Goal: Task Accomplishment & Management: Complete application form

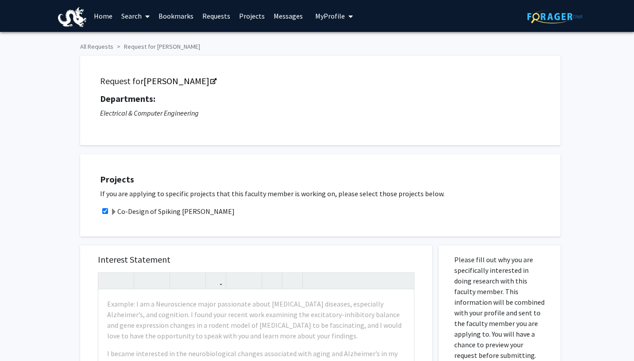
scroll to position [195, 0]
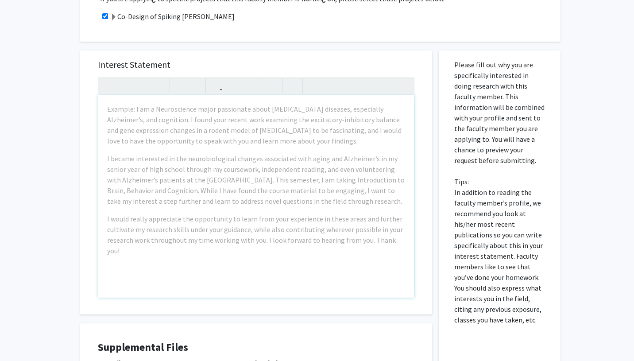
click at [254, 150] on div "Example: I am a Neuroscience major passionate about [MEDICAL_DATA] diseases, es…" at bounding box center [255, 196] width 315 height 203
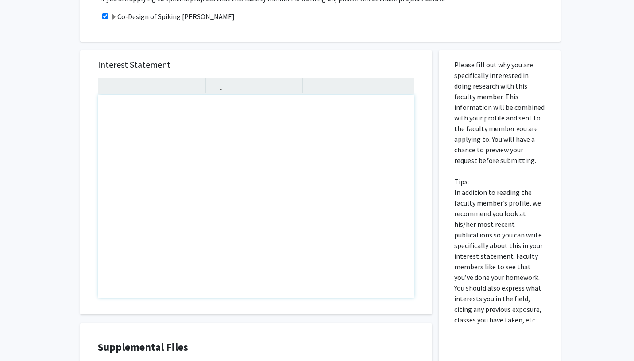
paste div "Note to users with screen readers: Please press Alt+0 or Option+0 to deactivate…"
type textarea "<l>Ipsum, Do. Sit,</a><co><a>E’s Doeius Temp (Inc Utlab), e Dolore MA aliquaeni…"
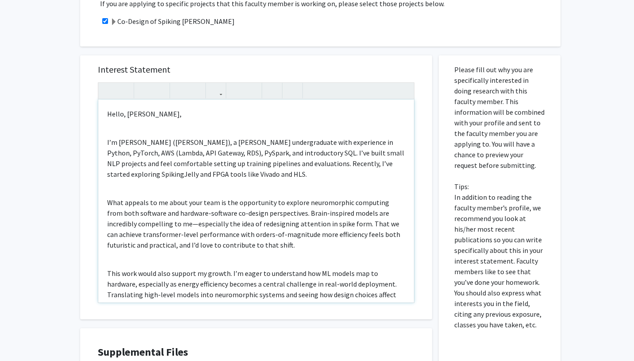
scroll to position [189, 0]
click at [107, 143] on p "I’m [PERSON_NAME] ([PERSON_NAME]), a [PERSON_NAME] undergraduate with experienc…" at bounding box center [256, 158] width 298 height 42
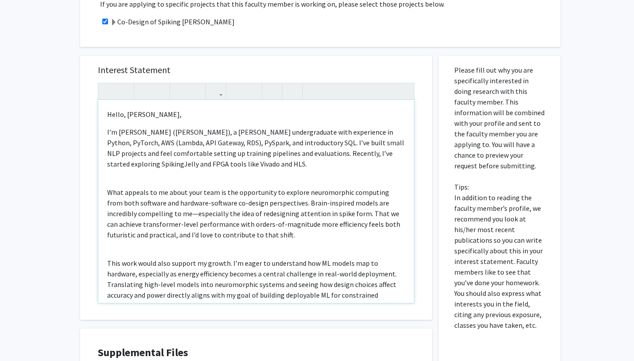
click at [156, 131] on p "I’m Kimmie Minh (Yen Huynh), a Drexel CS undergraduate with experience in Pytho…" at bounding box center [256, 148] width 298 height 42
drag, startPoint x: 199, startPoint y: 131, endPoint x: 162, endPoint y: 130, distance: 36.3
click at [162, 130] on p "I’m Kimmie Huynh (Yen Huynh), a Drexel CS undergraduate with experience in Pyth…" at bounding box center [256, 148] width 298 height 42
drag, startPoint x: 242, startPoint y: 131, endPoint x: 170, endPoint y: 131, distance: 72.1
click at [170, 131] on p "I’m Kimmie Huynh, a Drexel CS undergraduate with experience in Python, PyTorch,…" at bounding box center [256, 148] width 298 height 42
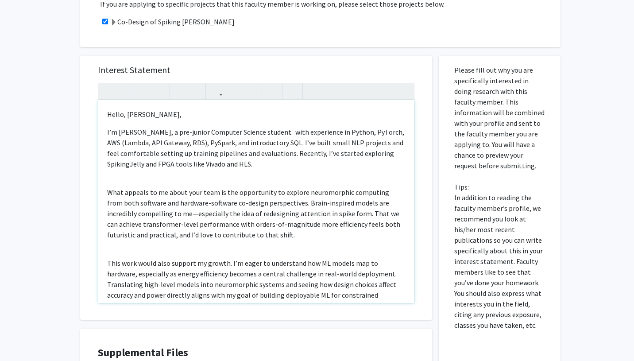
click at [284, 130] on p "I’m Kimmie Huynh, a pre-junior Computer Science student. with experience in Pyt…" at bounding box center [256, 148] width 298 height 42
drag, startPoint x: 314, startPoint y: 143, endPoint x: 275, endPoint y: 142, distance: 38.5
click at [275, 142] on p "I’m Kimmie Huynh, a pre-junior Computer Science student. I have with experience…" at bounding box center [256, 148] width 298 height 42
click at [278, 156] on p "I’m Kimmie Huynh, a pre-junior Computer Science student. I have with experience…" at bounding box center [256, 148] width 298 height 42
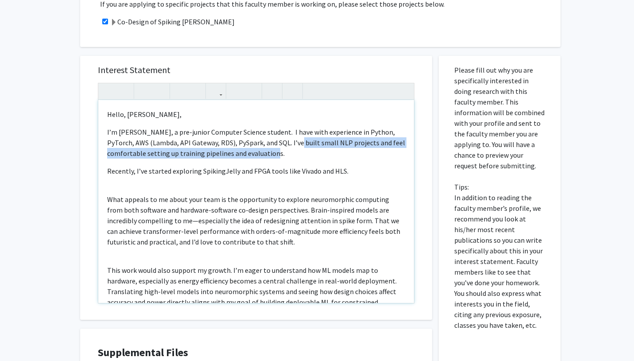
drag, startPoint x: 276, startPoint y: 153, endPoint x: 303, endPoint y: 146, distance: 28.4
click at [303, 146] on p "I’m Kimmie Huynh, a pre-junior Computer Science student. I have with experience…" at bounding box center [256, 143] width 298 height 32
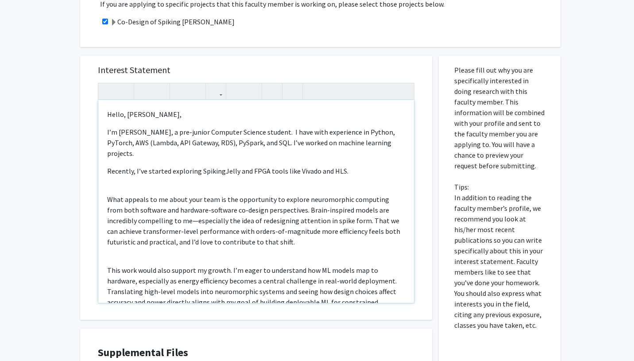
click at [388, 142] on p "I’m Kimmie Huynh, a pre-junior Computer Science student. I have with experience…" at bounding box center [256, 143] width 298 height 32
click at [143, 155] on p "I’m Kimmie Huynh, a pre-junior Computer Science student. I have with experience…" at bounding box center [256, 143] width 298 height 32
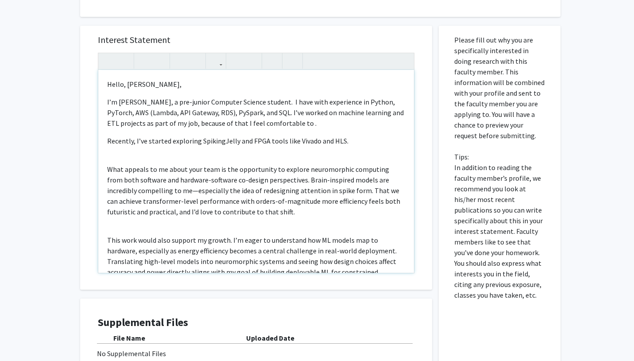
scroll to position [258, 0]
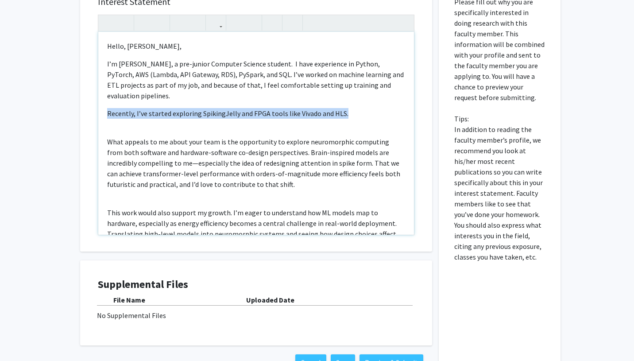
drag, startPoint x: 346, startPoint y: 113, endPoint x: 95, endPoint y: 113, distance: 251.8
click at [95, 113] on div "Interest Statement Hello, Dr. Das, I’m Kimmie Huynh, a pre-junior Computer Scie…" at bounding box center [256, 120] width 334 height 264
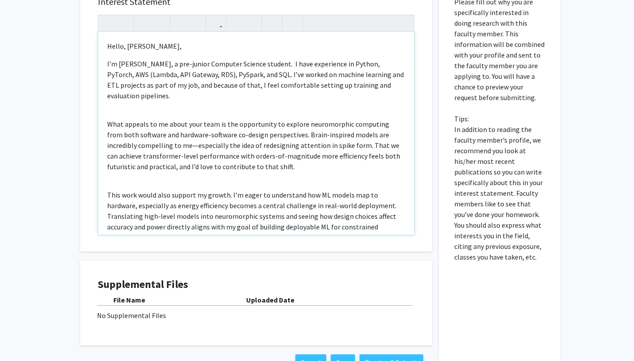
click at [164, 146] on p "What appeals to me about your team is the opportunity to explore neuromorphic c…" at bounding box center [256, 145] width 298 height 53
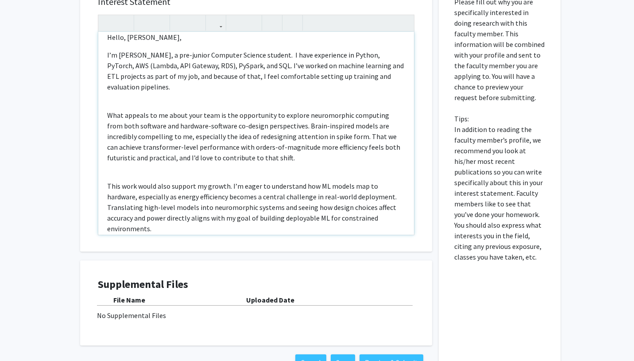
click at [107, 113] on p "What appeals to me about your team is the opportunity to explore neuromorphic c…" at bounding box center [256, 136] width 298 height 53
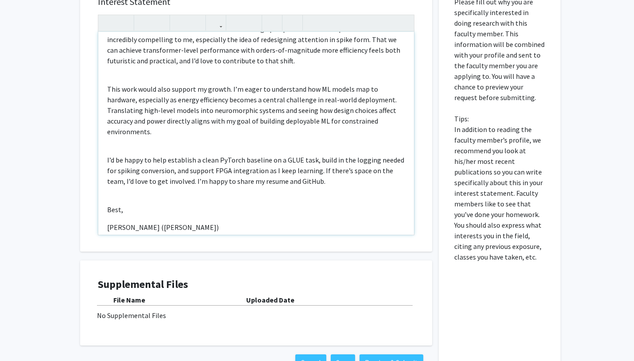
scroll to position [98, 0]
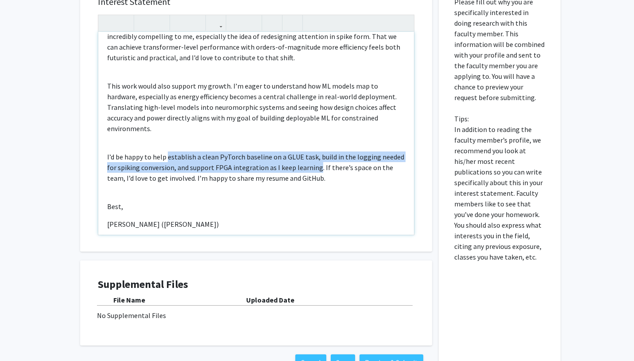
drag, startPoint x: 315, startPoint y: 157, endPoint x: 166, endPoint y: 146, distance: 149.0
click at [166, 151] on p "I’d be happy to help establish a clean PyTorch baseline on a GLUE task, build i…" at bounding box center [256, 167] width 298 height 32
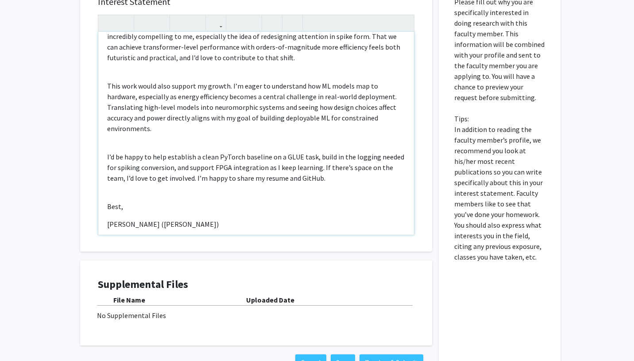
scroll to position [88, 0]
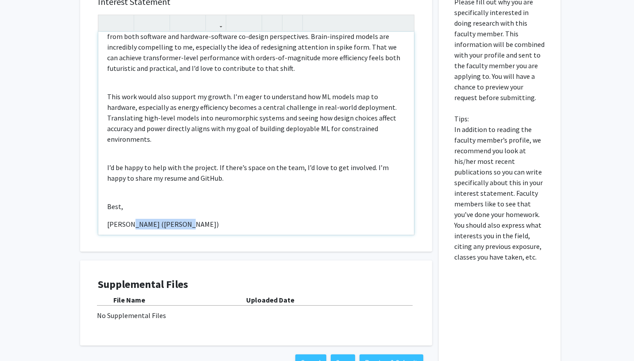
drag, startPoint x: 189, startPoint y: 215, endPoint x: 132, endPoint y: 214, distance: 57.5
click at [132, 219] on p "Kimmie Minh (Yen Huynh)" at bounding box center [256, 224] width 298 height 11
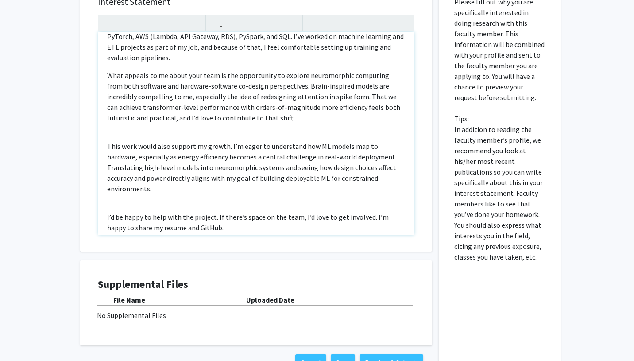
scroll to position [16, 0]
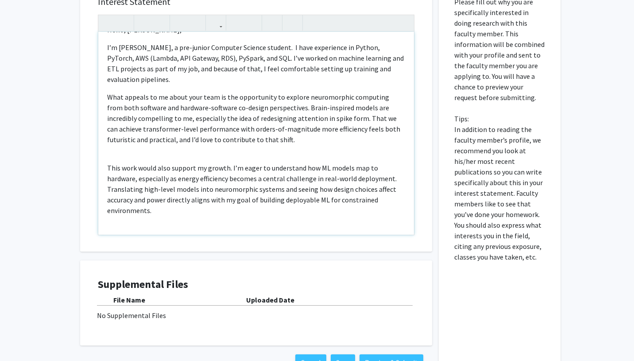
click at [130, 154] on div "Hello, Dr. Das, I’m Kimmie Huynh, a pre-junior Computer Science student. I have…" at bounding box center [255, 133] width 315 height 203
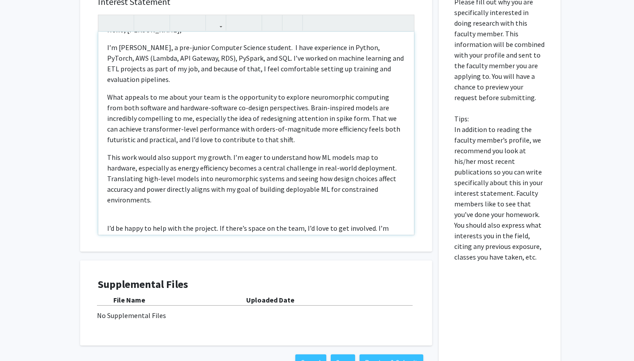
click at [108, 208] on div "Hello, Dr. Das, I’m Kimmie Huynh, a pre-junior Computer Science student. I have…" at bounding box center [255, 133] width 315 height 203
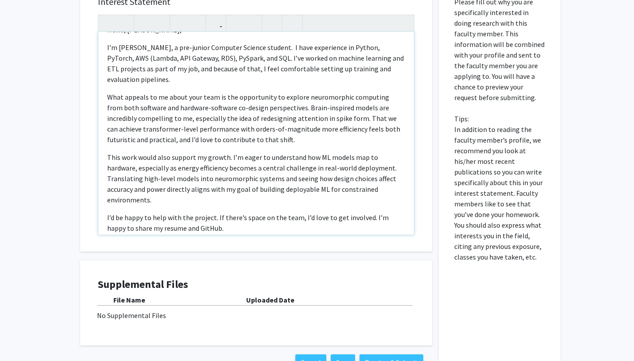
type textarea "<p>Hello, Dr. Das,</p><p>I’m Kimmie Huynh, a pre-junior Computer Science studen…"
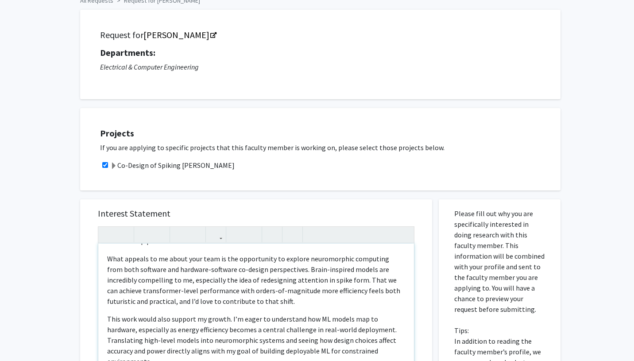
scroll to position [179, 0]
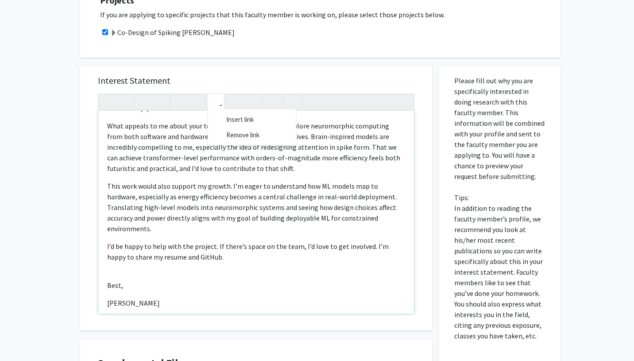
click at [220, 101] on button "button" at bounding box center [215, 101] width 15 height 15
click at [191, 241] on p "I’d be happy to help with the project. If there’s space on the team, I’d love t…" at bounding box center [256, 251] width 298 height 21
drag, startPoint x: 165, startPoint y: 247, endPoint x: 144, endPoint y: 247, distance: 20.8
click at [144, 247] on p "I’d be happy to help with the project. If there’s space on the team, I’d love t…" at bounding box center [256, 251] width 298 height 21
click at [213, 107] on icon "button" at bounding box center [216, 101] width 8 height 15
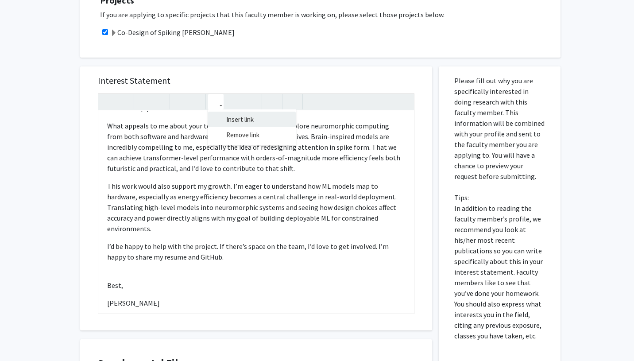
click at [219, 121] on body "Skip navigation Home Search Bookmarks Requests Projects Messages My Profile Kim…" at bounding box center [317, 1] width 634 height 361
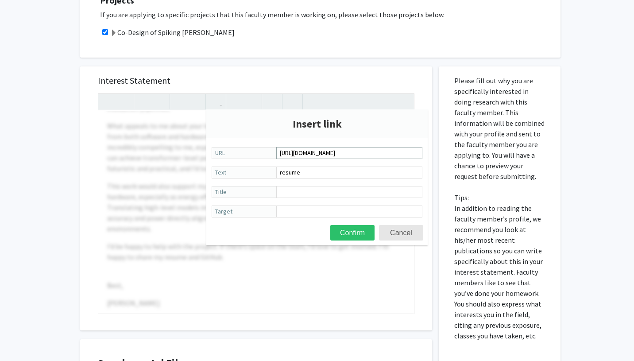
scroll to position [0, 217]
type input "https://drexel0-my.sharepoint.com/:b:/g/personal/kh3472_drexel_edu/ETdv38u6I3BN…"
click at [355, 228] on button "Confirm" at bounding box center [352, 232] width 44 height 15
type textarea "<p>Hello, Dr. Das,</p><p>I’m Kimmie Huynh, a pre-junior Computer Science studen…"
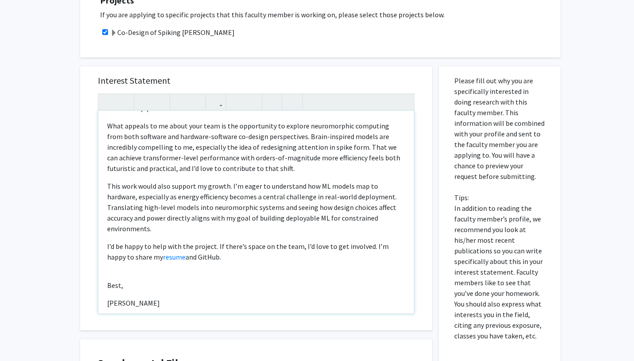
click at [228, 266] on div "Hello, Dr. Das, I’m Kimmie Huynh, a pre-junior Computer Science student. I have…" at bounding box center [255, 212] width 315 height 203
click at [163, 252] on link "resume" at bounding box center [174, 256] width 23 height 9
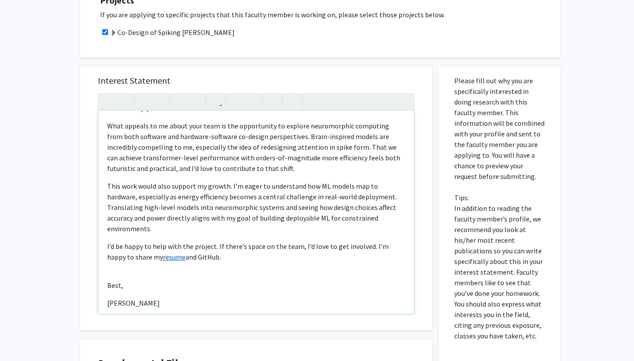
click at [163, 252] on link "resume" at bounding box center [174, 256] width 23 height 9
click at [206, 254] on div "Hello, Dr. Das, I’m Kimmie Huynh, a pre-junior Computer Science student. I have…" at bounding box center [255, 212] width 315 height 203
drag, startPoint x: 200, startPoint y: 246, endPoint x: 180, endPoint y: 245, distance: 19.9
click at [180, 245] on p "I’d be happy to help with the project. If there’s space on the team, I’d love t…" at bounding box center [256, 251] width 298 height 21
click at [216, 106] on icon "button" at bounding box center [216, 101] width 8 height 15
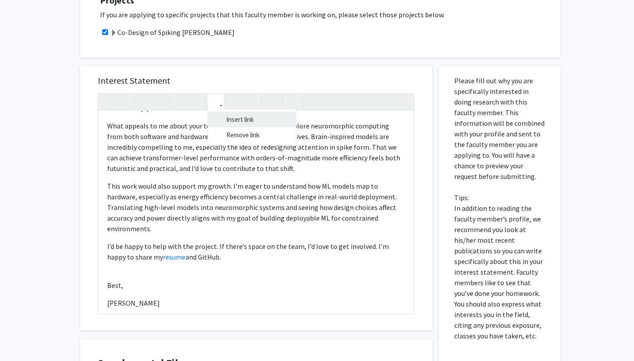
click at [221, 119] on body "Skip navigation Home Search Bookmarks Requests Projects Messages My Profile Kim…" at bounding box center [317, 1] width 634 height 361
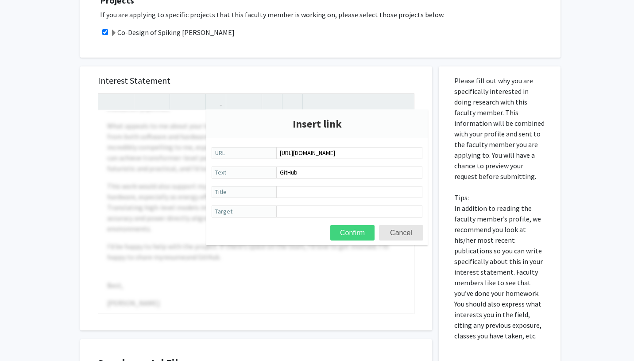
type input "https://github.com/kimmietryingtocode"
click at [355, 231] on button "Confirm" at bounding box center [352, 232] width 44 height 15
type textarea "<p>Hello, Dr. Das,</p><p>I’m Kimmie Huynh, a pre-junior Computer Science studen…"
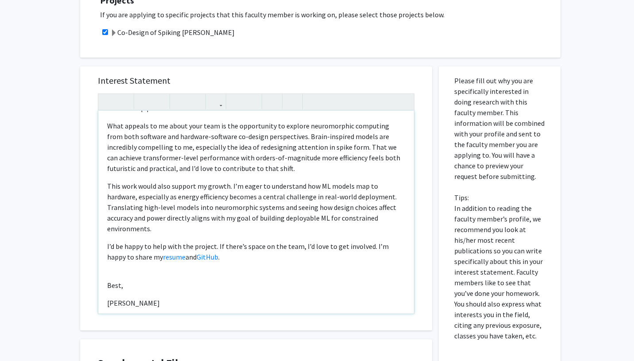
click at [294, 262] on div "Hello, Dr. Das, I’m Kimmie Huynh, a pre-junior Computer Science student. I have…" at bounding box center [255, 212] width 315 height 203
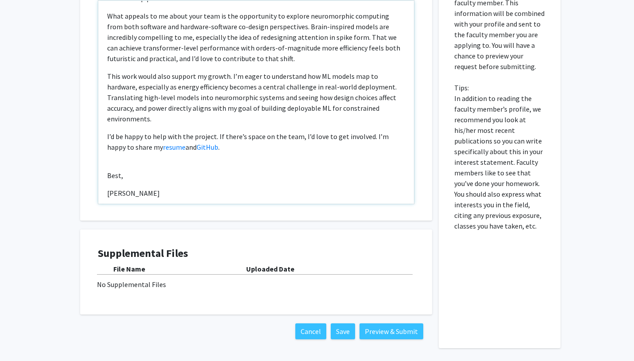
scroll to position [322, 0]
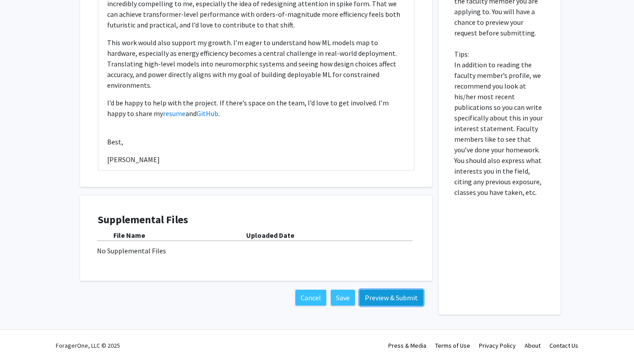
click at [411, 300] on button "Preview & Submit" at bounding box center [391, 297] width 64 height 16
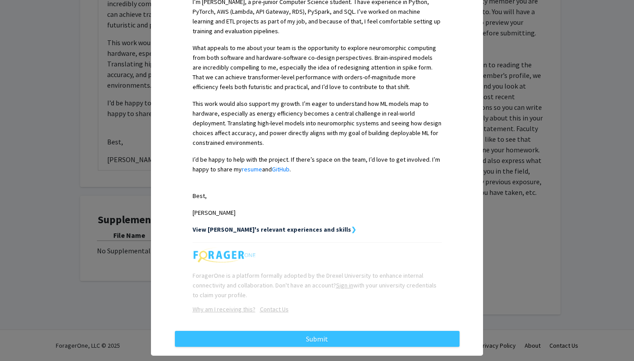
scroll to position [281, 0]
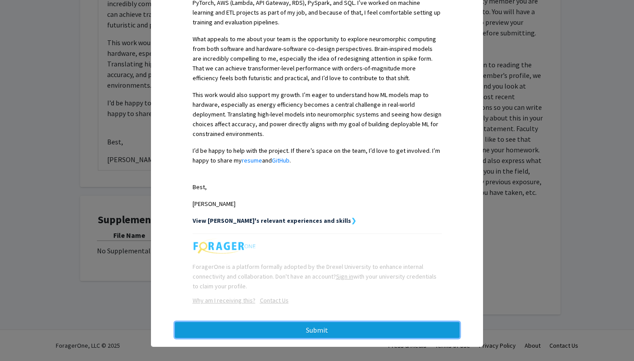
click at [337, 324] on button "Submit" at bounding box center [317, 330] width 284 height 16
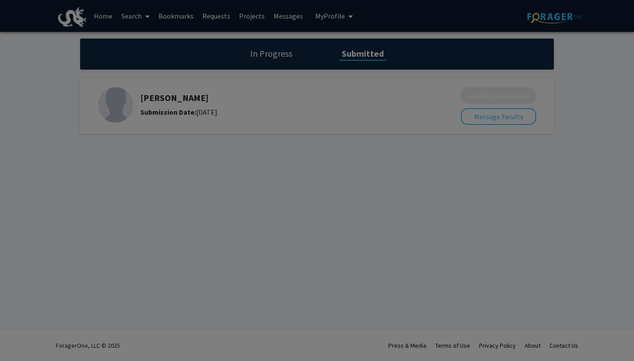
click at [361, 230] on div at bounding box center [317, 180] width 634 height 361
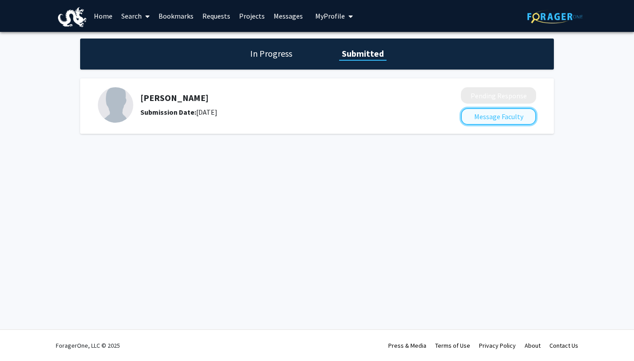
click at [476, 118] on button "Message Faculty" at bounding box center [498, 116] width 75 height 17
click at [126, 15] on link "Search" at bounding box center [135, 15] width 37 height 31
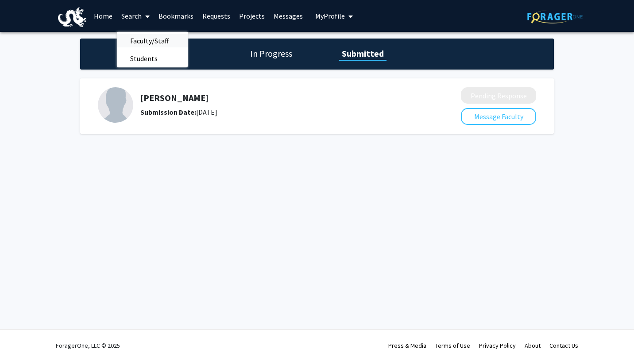
click at [129, 38] on span "Faculty/Staff" at bounding box center [149, 41] width 65 height 18
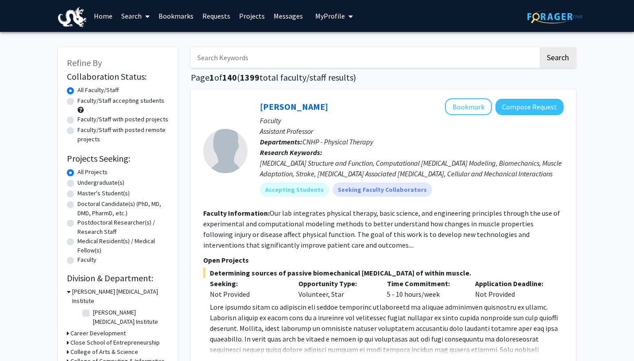
click at [234, 56] on input "Search Keywords" at bounding box center [364, 57] width 347 height 20
type input "li"
click at [539, 47] on button "Search" at bounding box center [557, 57] width 36 height 20
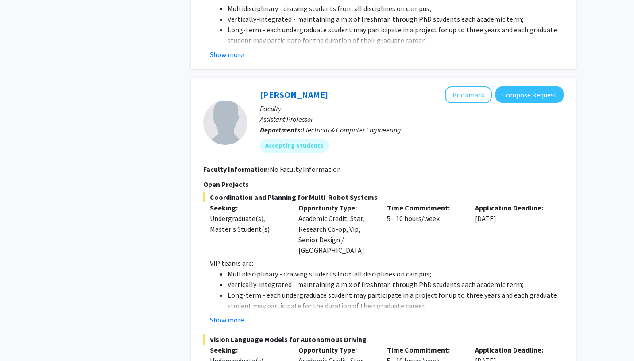
scroll to position [2646, 0]
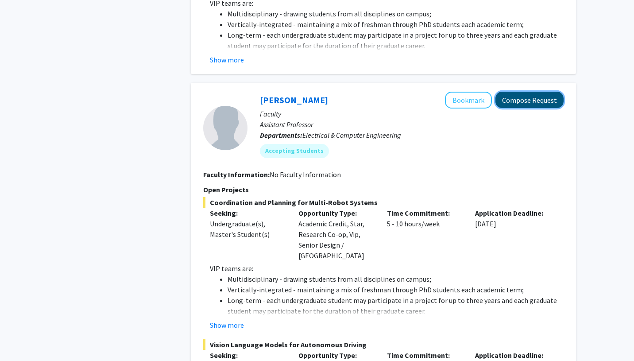
click at [508, 92] on button "Compose Request" at bounding box center [529, 100] width 68 height 16
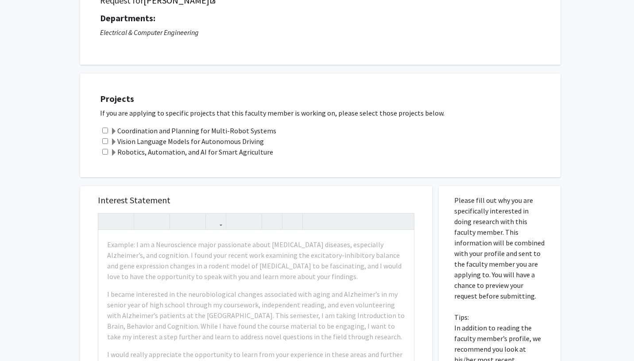
scroll to position [84, 0]
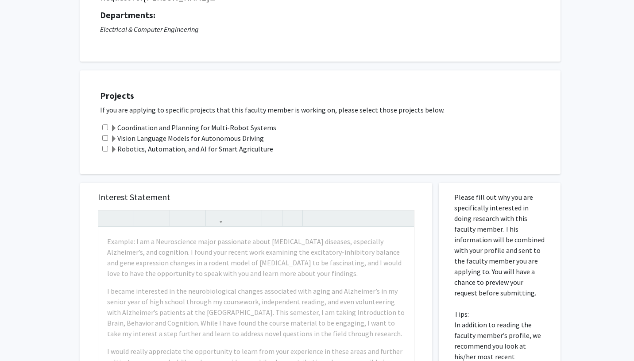
click at [112, 130] on span at bounding box center [113, 128] width 7 height 7
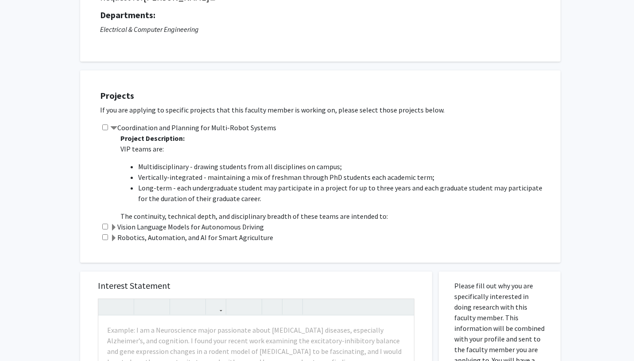
click at [113, 226] on span at bounding box center [113, 227] width 7 height 7
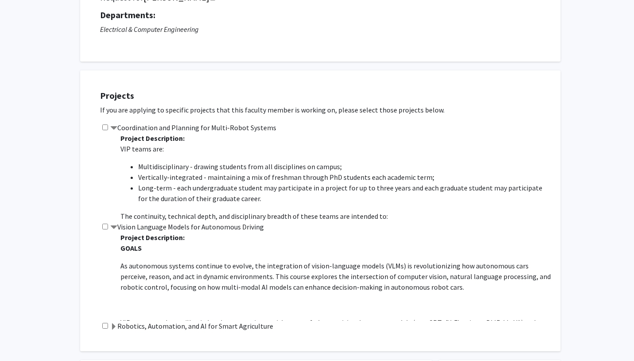
click at [104, 226] on input "checkbox" at bounding box center [105, 226] width 6 height 6
checkbox input "true"
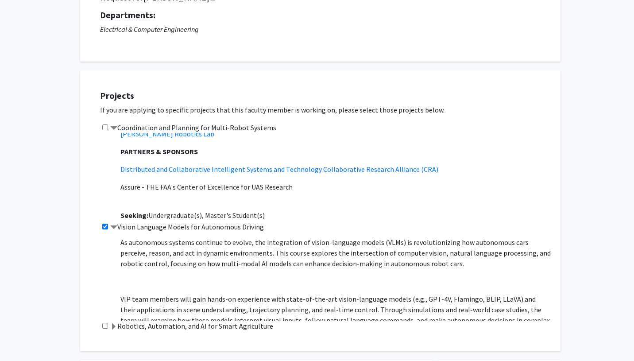
scroll to position [1061, 0]
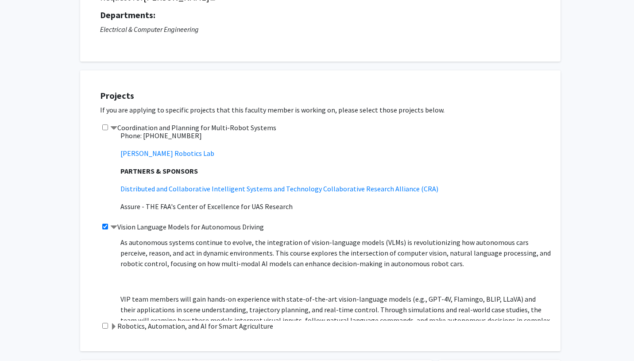
click at [106, 127] on input "checkbox" at bounding box center [105, 127] width 6 height 6
checkbox input "true"
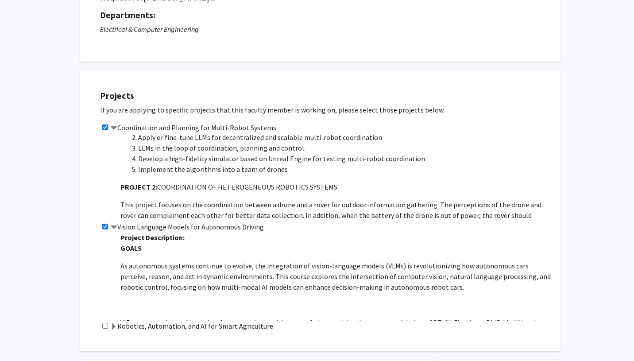
scroll to position [0, 0]
